Goal: Task Accomplishment & Management: Complete application form

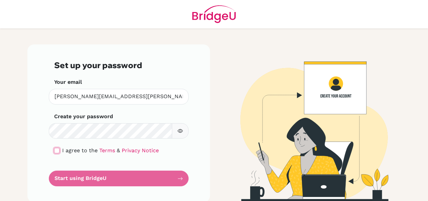
click at [57, 151] on input "checkbox" at bounding box center [56, 150] width 5 height 5
checkbox input "true"
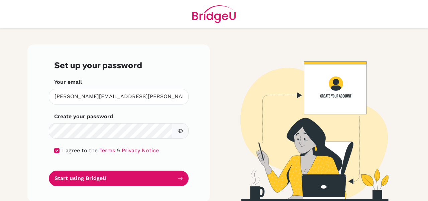
click at [69, 170] on form "Set up your password Your email james.tuttlebee@pinares.org Invalid email Creat…" at bounding box center [118, 123] width 129 height 126
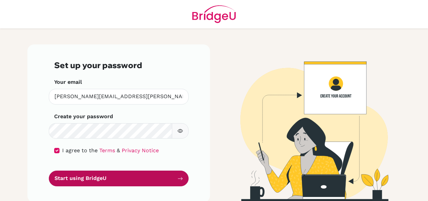
click at [69, 175] on button "Start using BridgeU" at bounding box center [119, 179] width 140 height 16
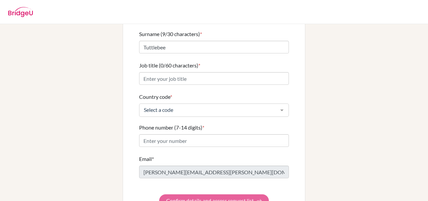
scroll to position [74, 0]
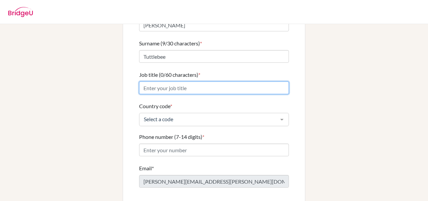
click at [170, 85] on input "Job title (0/60 characters) *" at bounding box center [214, 88] width 150 height 13
type input "High School Science Teacher"
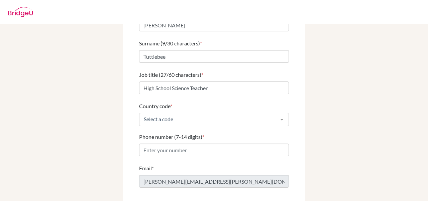
click at [183, 120] on form "First name (5/30 characters) * James Surname (9/30 characters) * Tuttlebee Job …" at bounding box center [214, 112] width 150 height 209
click at [185, 117] on div "Select a code" at bounding box center [214, 119] width 150 height 13
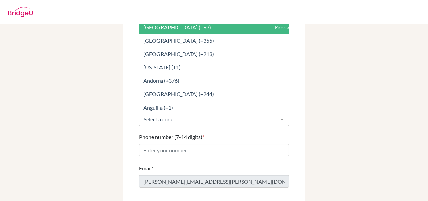
click at [185, 117] on div at bounding box center [214, 119] width 150 height 13
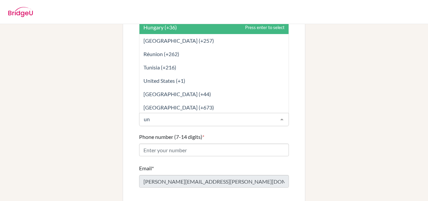
type input "uni"
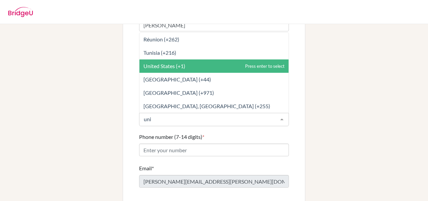
click at [174, 63] on span "United States (+1)" at bounding box center [164, 66] width 42 height 6
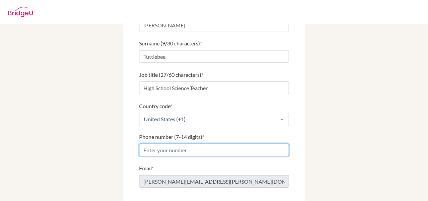
click at [168, 144] on input "Phone number (7-14 digits) *" at bounding box center [214, 150] width 150 height 13
type input "9033063402"
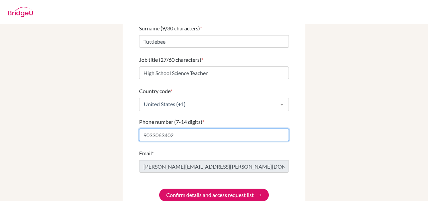
scroll to position [98, 0]
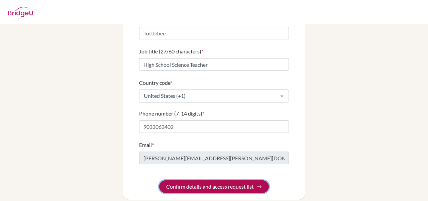
click at [189, 182] on button "Confirm details and access request list" at bounding box center [214, 186] width 110 height 13
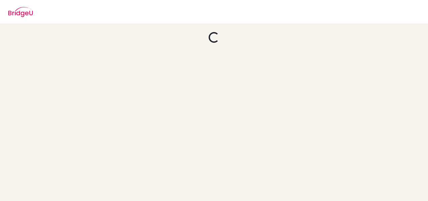
scroll to position [0, 0]
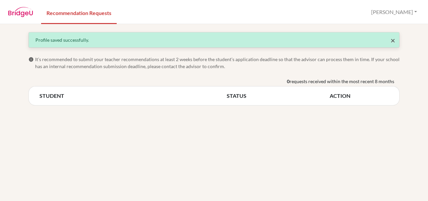
click at [392, 43] on span "×" at bounding box center [392, 40] width 5 height 10
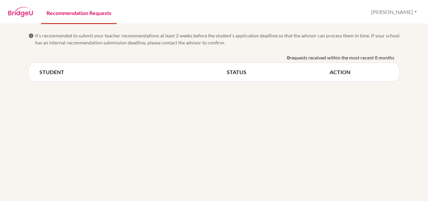
click at [69, 12] on link "Recommendation Requests" at bounding box center [79, 12] width 76 height 23
click at [36, 39] on span "It’s recommended to submit your teacher recommendations at least 2 weeks before…" at bounding box center [217, 39] width 364 height 14
click at [30, 38] on span "info" at bounding box center [30, 35] width 5 height 5
click at [83, 38] on span "It’s recommended to submit your teacher recommendations at least 2 weeks before…" at bounding box center [217, 39] width 364 height 14
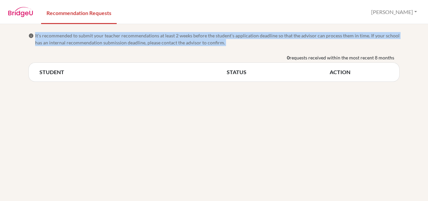
click at [83, 38] on span "It’s recommended to submit your teacher recommendations at least 2 weeks before…" at bounding box center [217, 39] width 364 height 14
click at [108, 39] on span "It’s recommended to submit your teacher recommendations at least 2 weeks before…" at bounding box center [217, 39] width 364 height 14
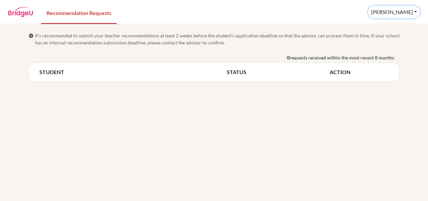
click at [415, 13] on button "[PERSON_NAME]" at bounding box center [394, 12] width 52 height 13
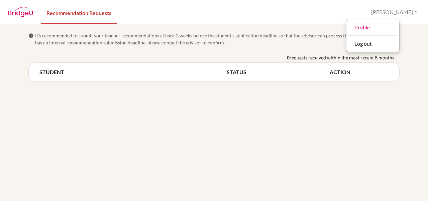
click at [328, 34] on span "It’s recommended to submit your teacher recommendations at least 2 weeks before…" at bounding box center [217, 39] width 364 height 14
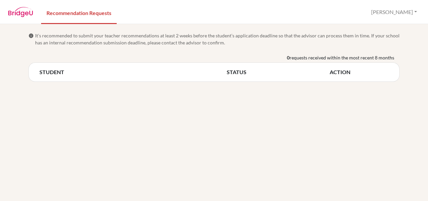
click at [414, 5] on nav "Recommendation Requests James Profile Log out" at bounding box center [214, 11] width 428 height 23
click at [411, 7] on button "[PERSON_NAME]" at bounding box center [394, 12] width 52 height 13
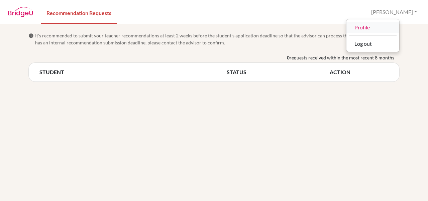
click at [391, 22] on link "Profile" at bounding box center [372, 27] width 53 height 11
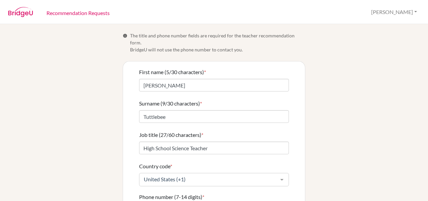
scroll to position [84, 0]
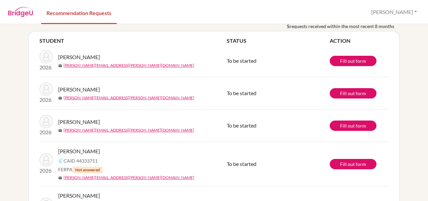
click at [121, 121] on div "[PERSON_NAME]" at bounding box center [144, 122] width 173 height 8
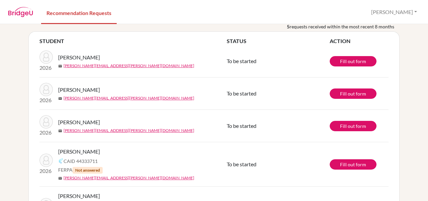
scroll to position [56, 0]
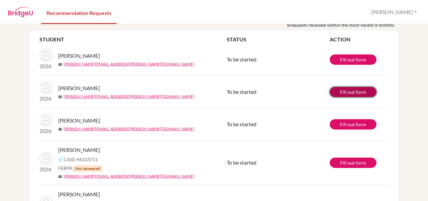
click at [366, 91] on link "Fill out form" at bounding box center [353, 92] width 47 height 10
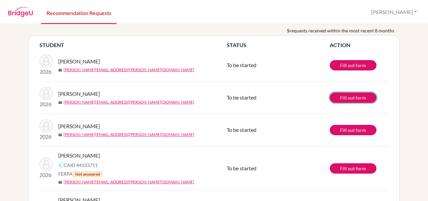
scroll to position [55, 0]
